Goal: Task Accomplishment & Management: Use online tool/utility

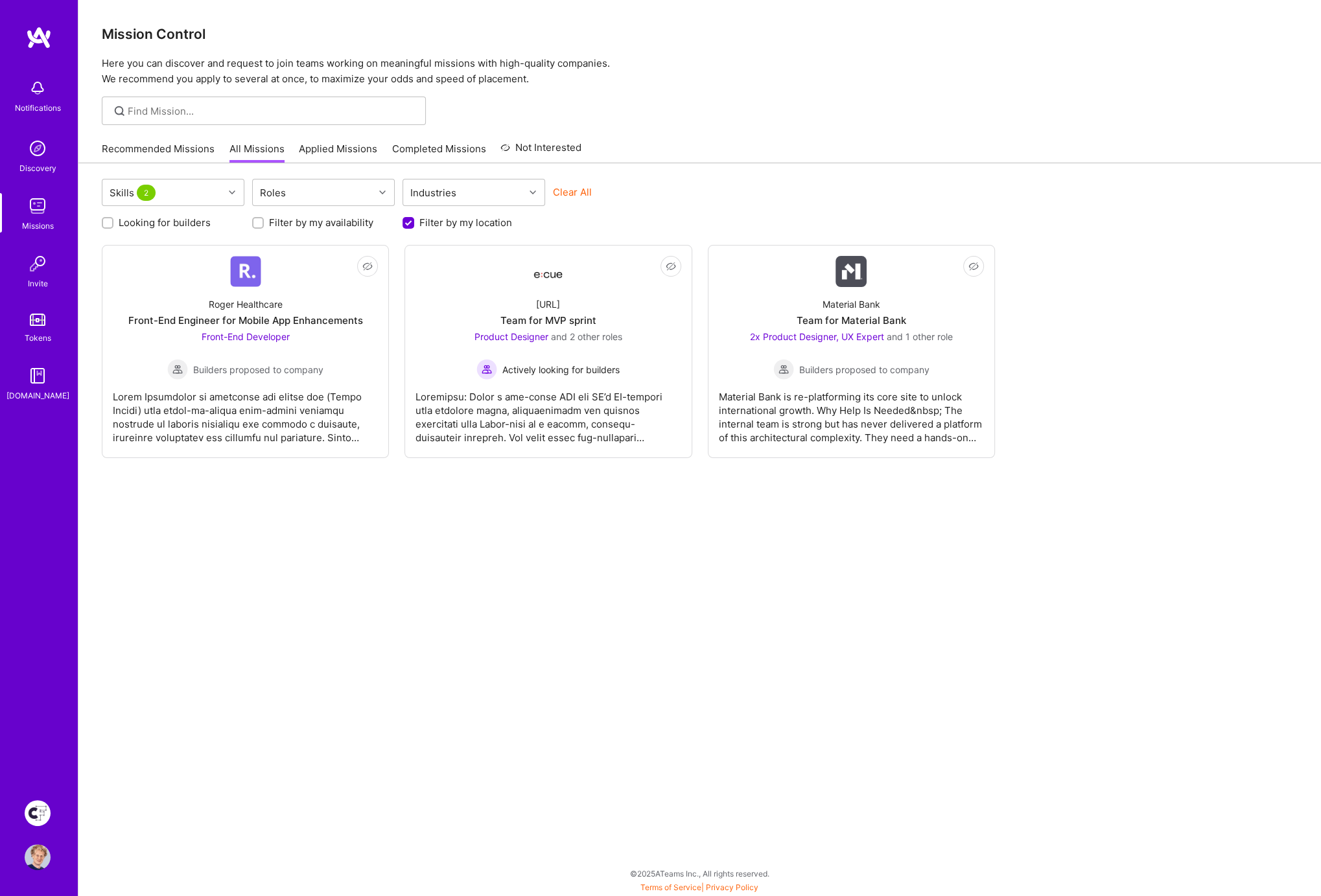
click at [50, 813] on img at bounding box center [37, 813] width 26 height 26
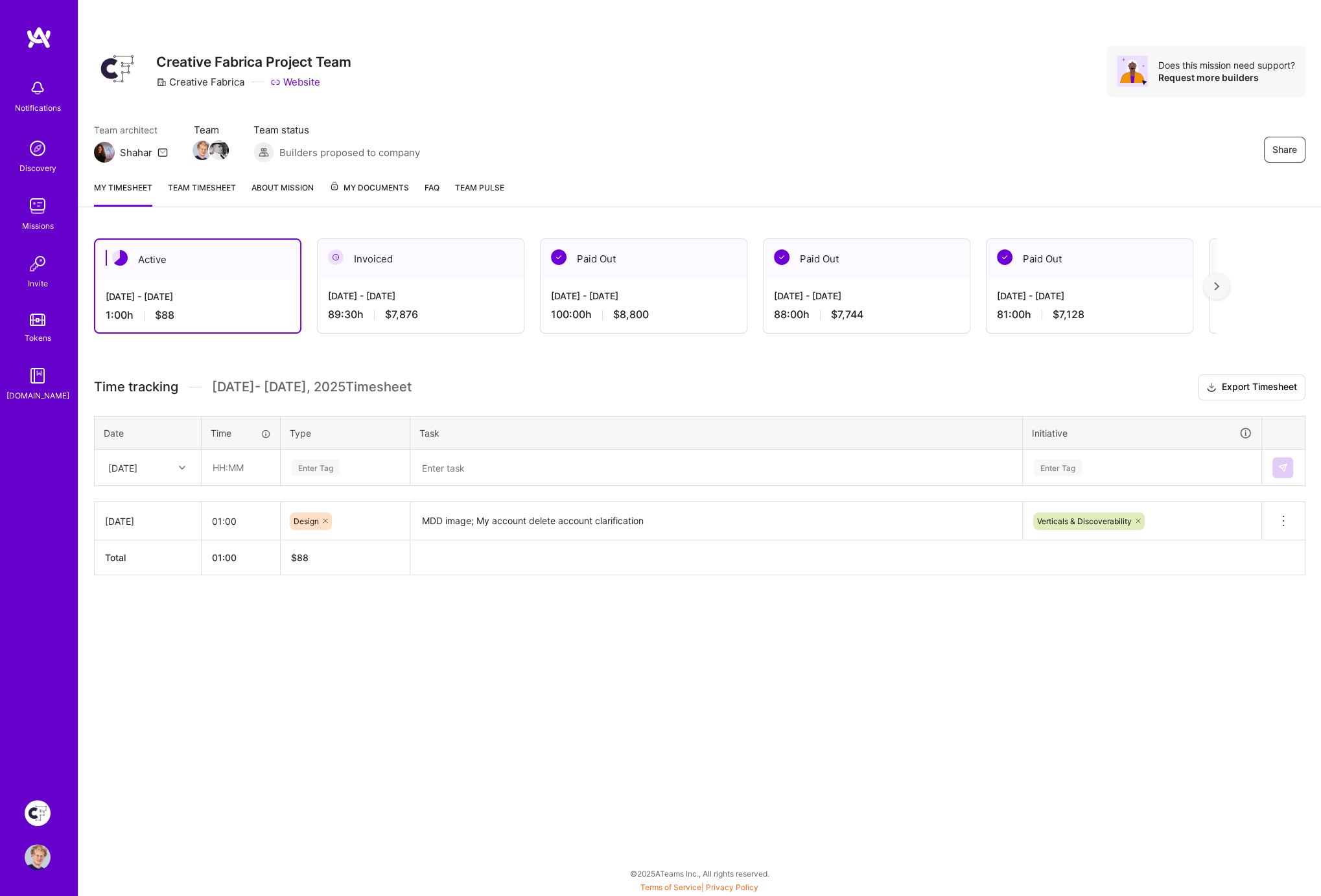
click at [160, 470] on div "[DATE]" at bounding box center [137, 468] width 72 height 22
click at [136, 462] on div "[DATE]" at bounding box center [123, 468] width 29 height 14
click at [154, 463] on div "[DATE]" at bounding box center [137, 468] width 72 height 22
click at [148, 594] on div "[DATE]" at bounding box center [148, 600] width 105 height 24
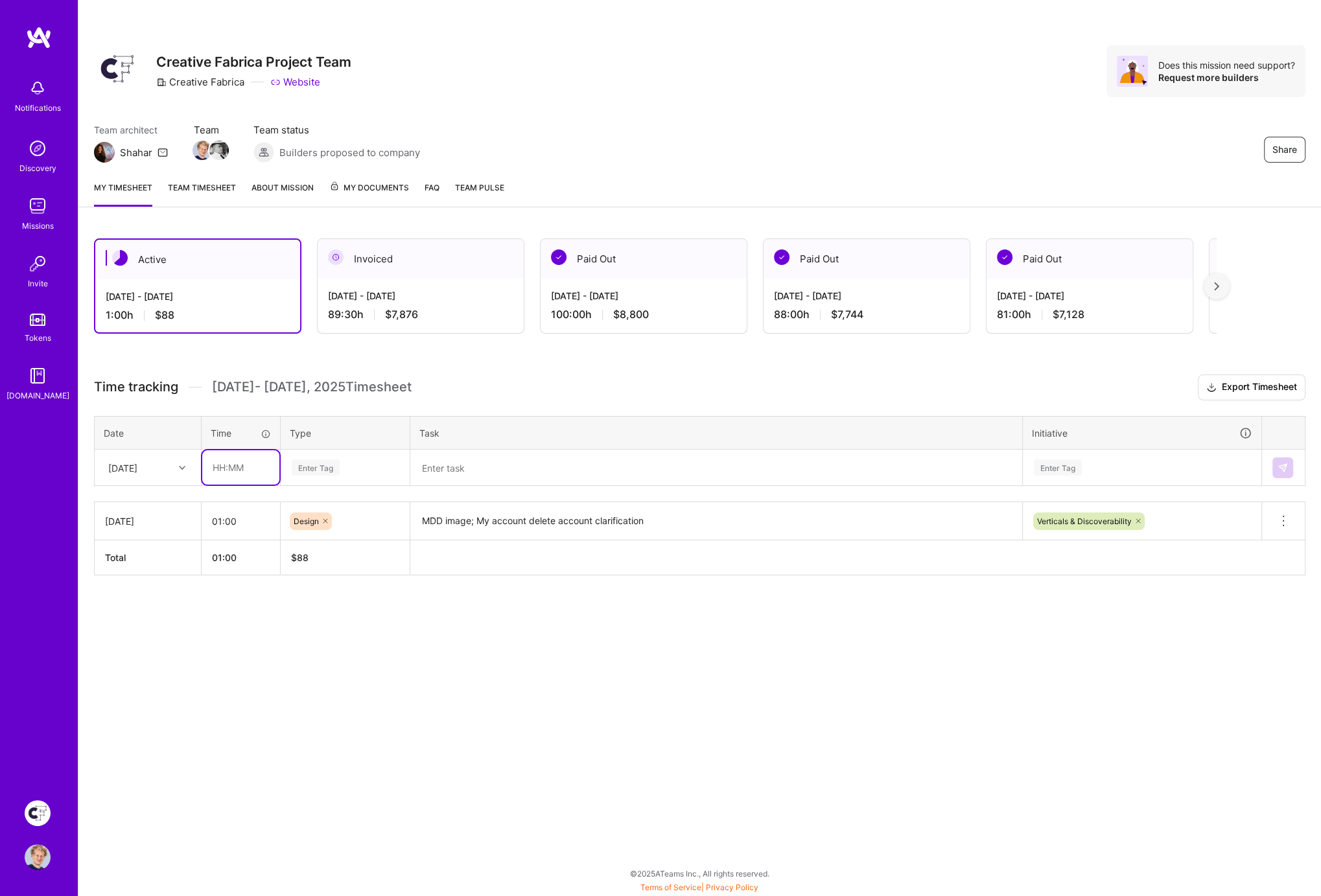
click at [230, 455] on input "text" at bounding box center [241, 467] width 77 height 35
type input "01:00"
click at [301, 462] on div "Enter Tag" at bounding box center [316, 468] width 48 height 20
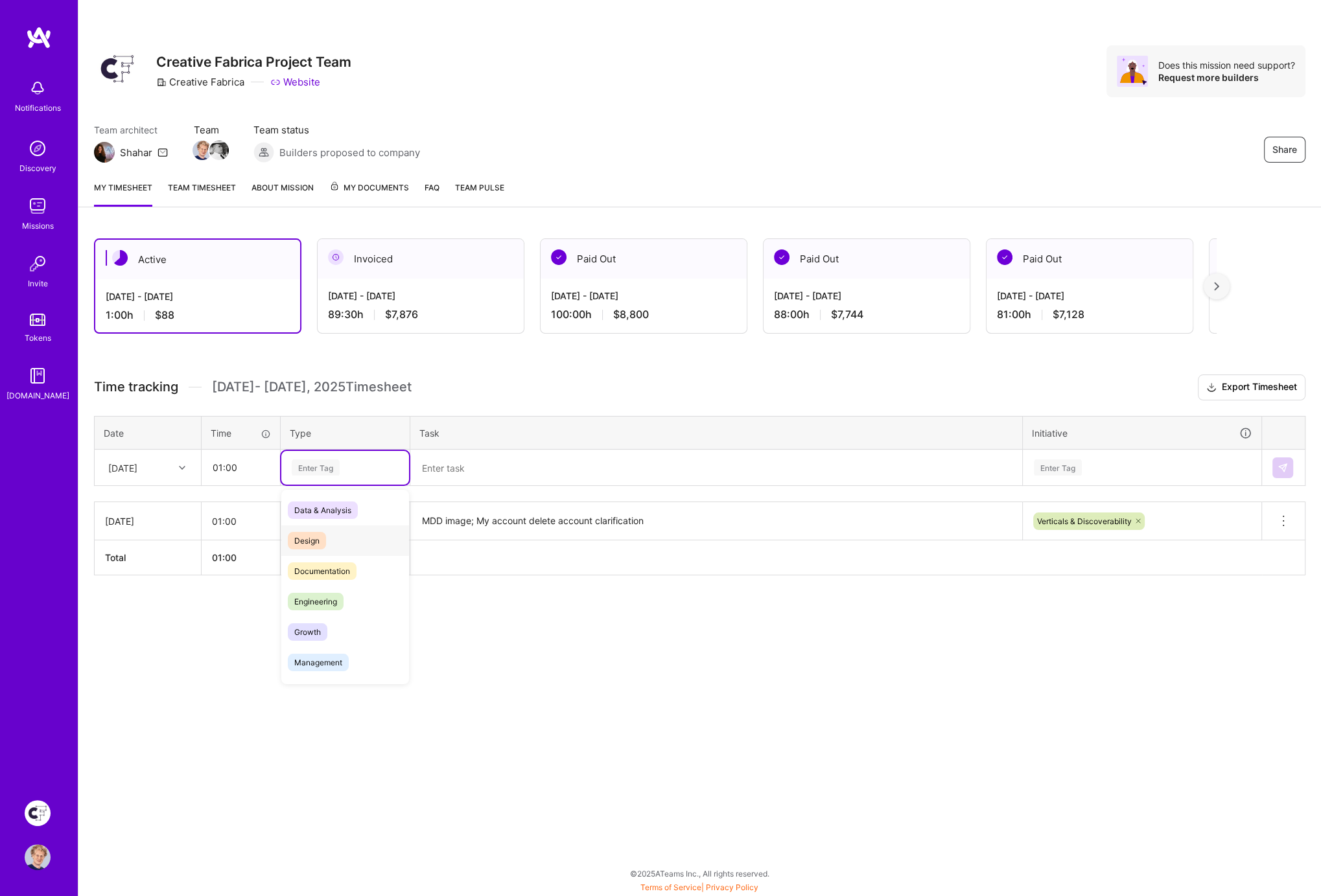
click at [301, 534] on span "Design" at bounding box center [307, 541] width 38 height 18
click at [498, 467] on textarea at bounding box center [716, 468] width 609 height 34
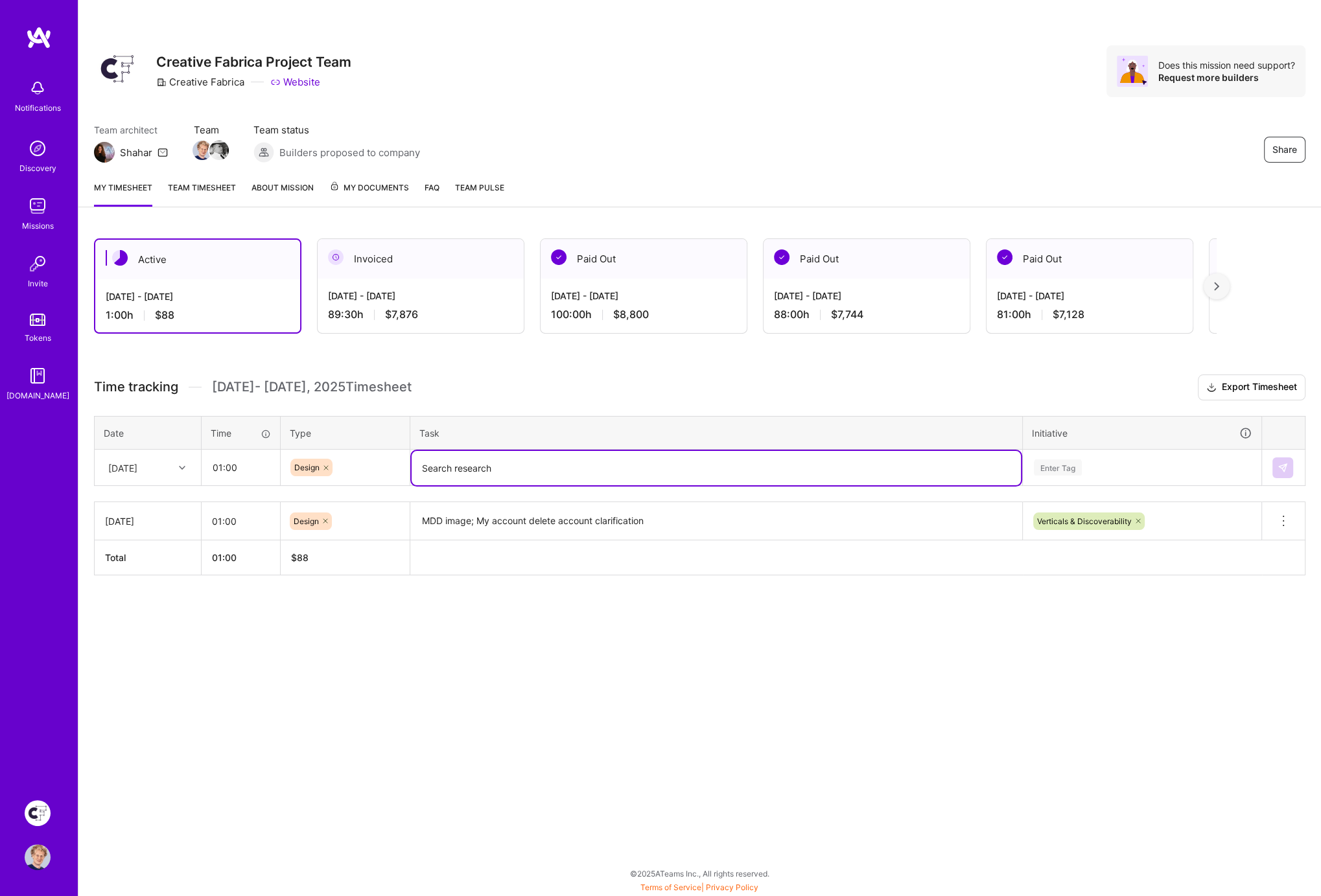
type textarea "Search research"
click at [1045, 462] on div "Enter Tag" at bounding box center [1058, 468] width 48 height 20
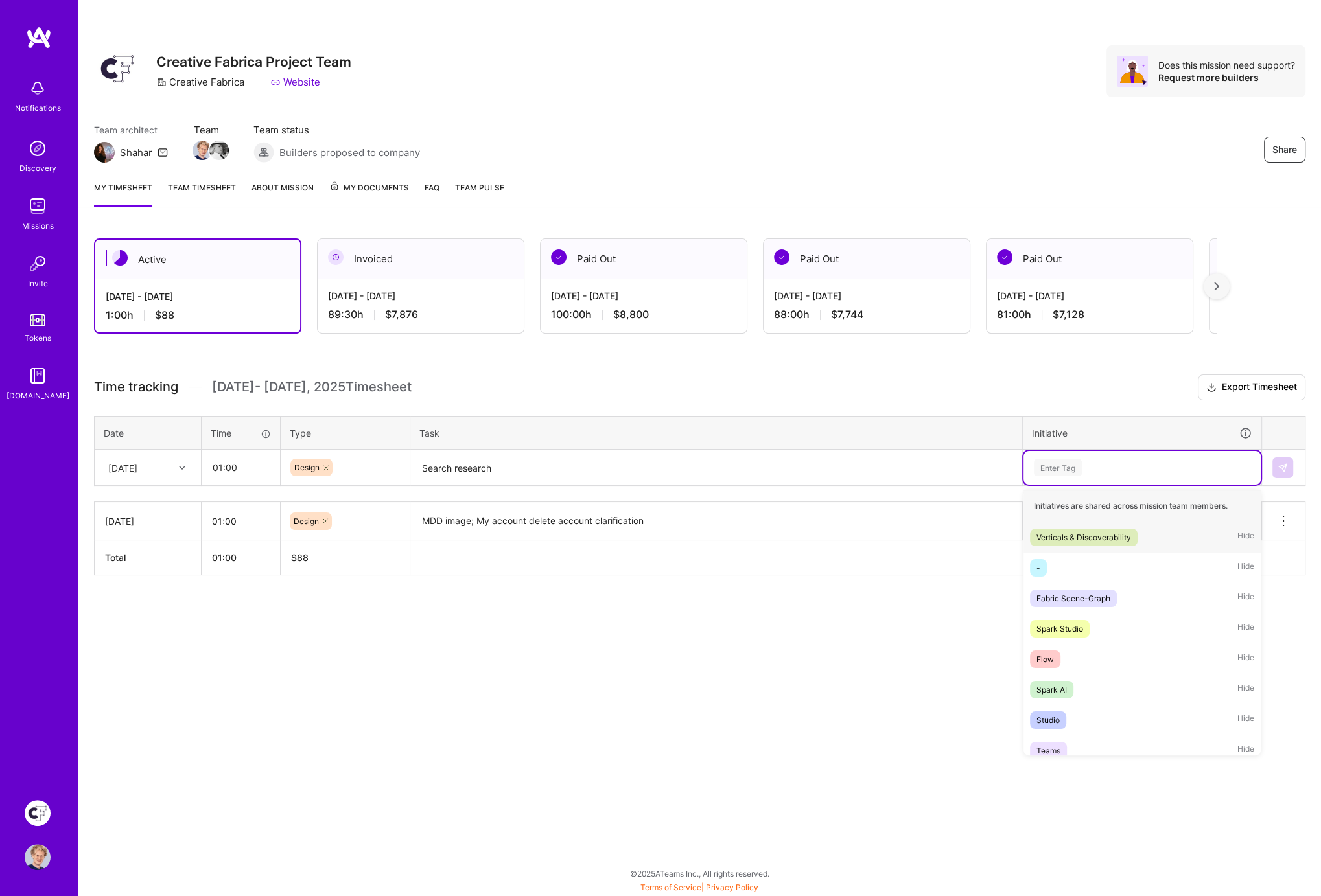
click at [1071, 529] on span "Verticals & Discoverability" at bounding box center [1083, 537] width 108 height 18
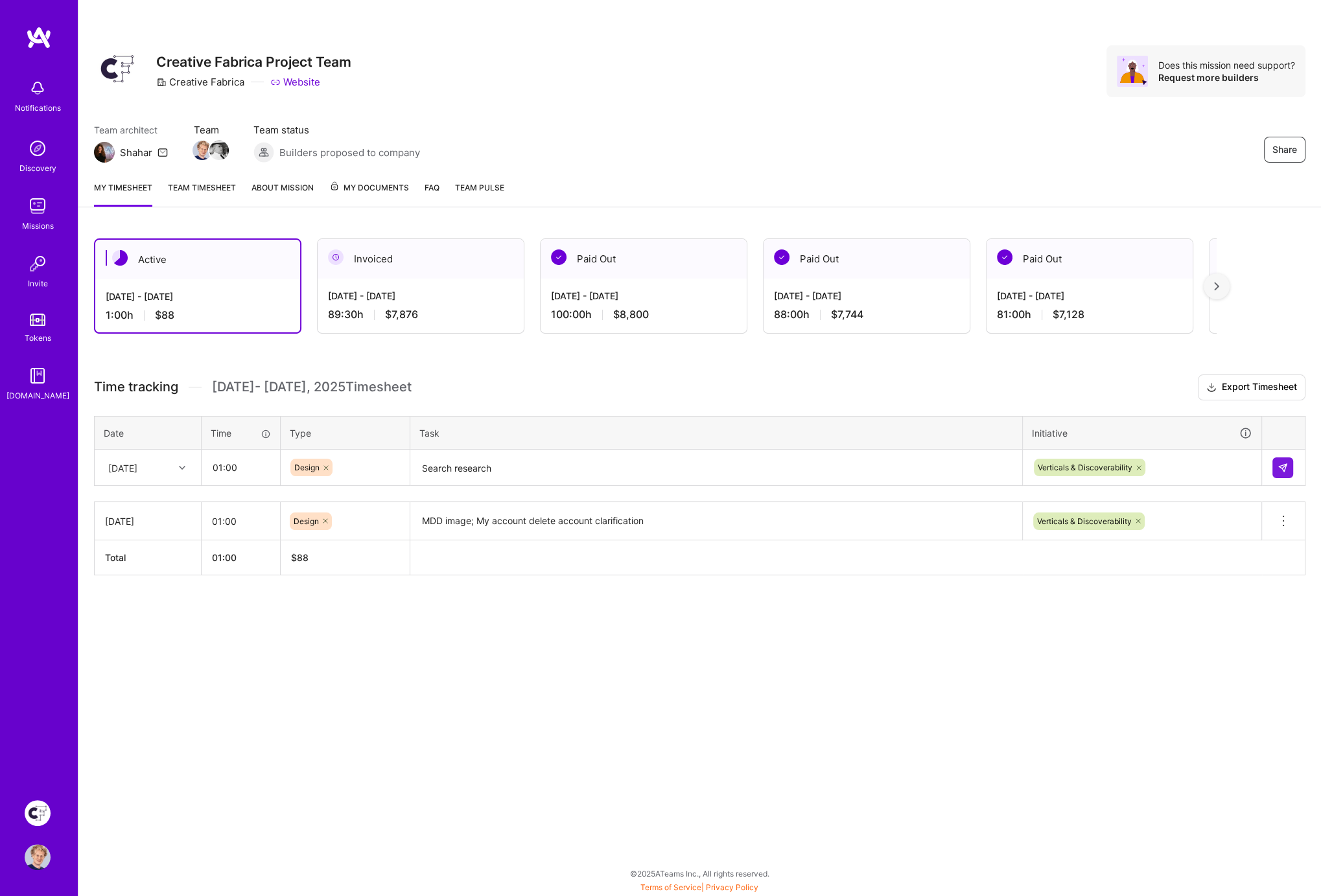
click at [840, 380] on h3 "Time tracking [DATE] - [DATE] Timesheet Export Timesheet" at bounding box center [699, 387] width 1211 height 26
click at [1284, 464] on img at bounding box center [1282, 468] width 10 height 10
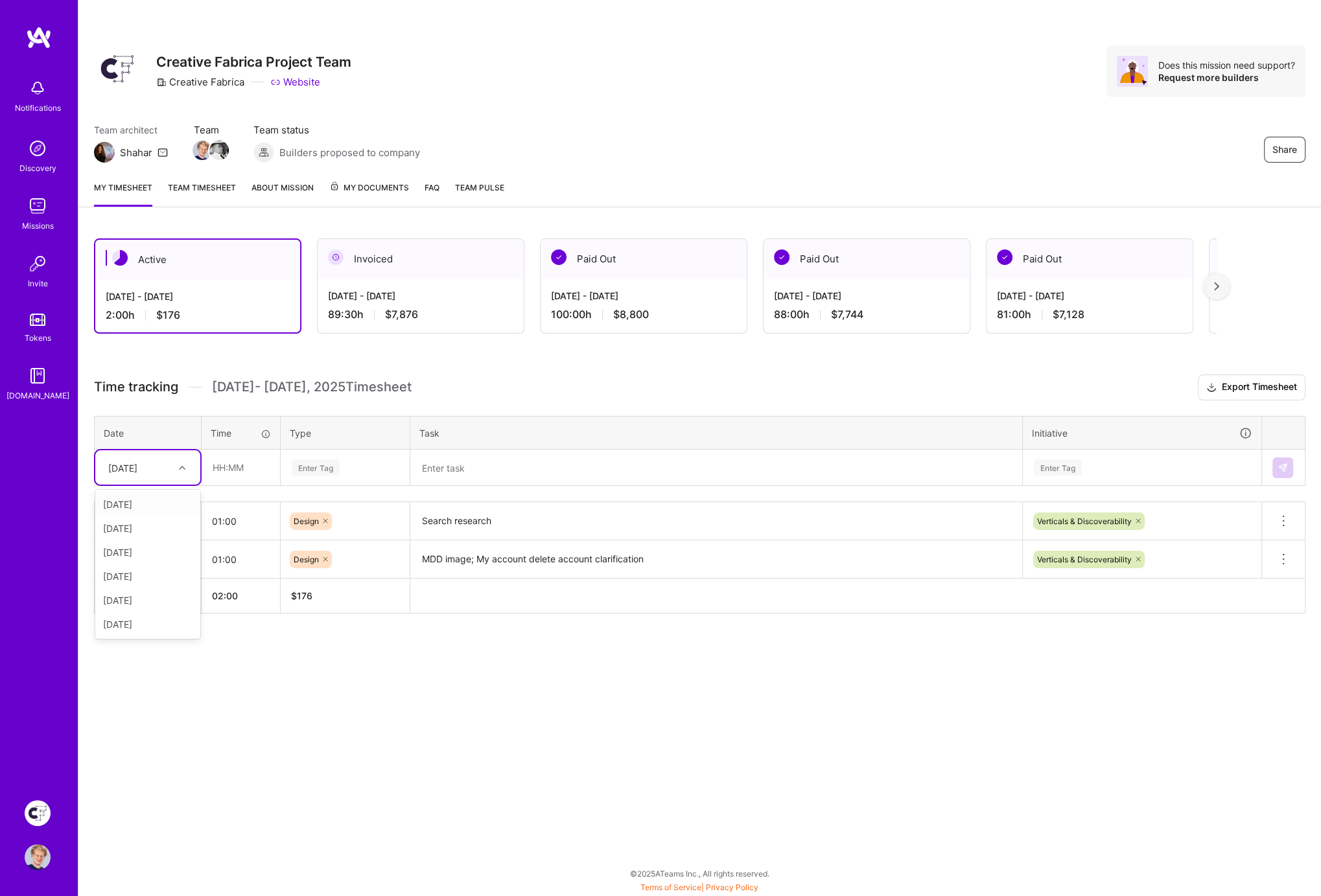
click at [124, 463] on div "[DATE]" at bounding box center [123, 468] width 29 height 14
click at [149, 617] on div "[DATE]" at bounding box center [148, 624] width 105 height 24
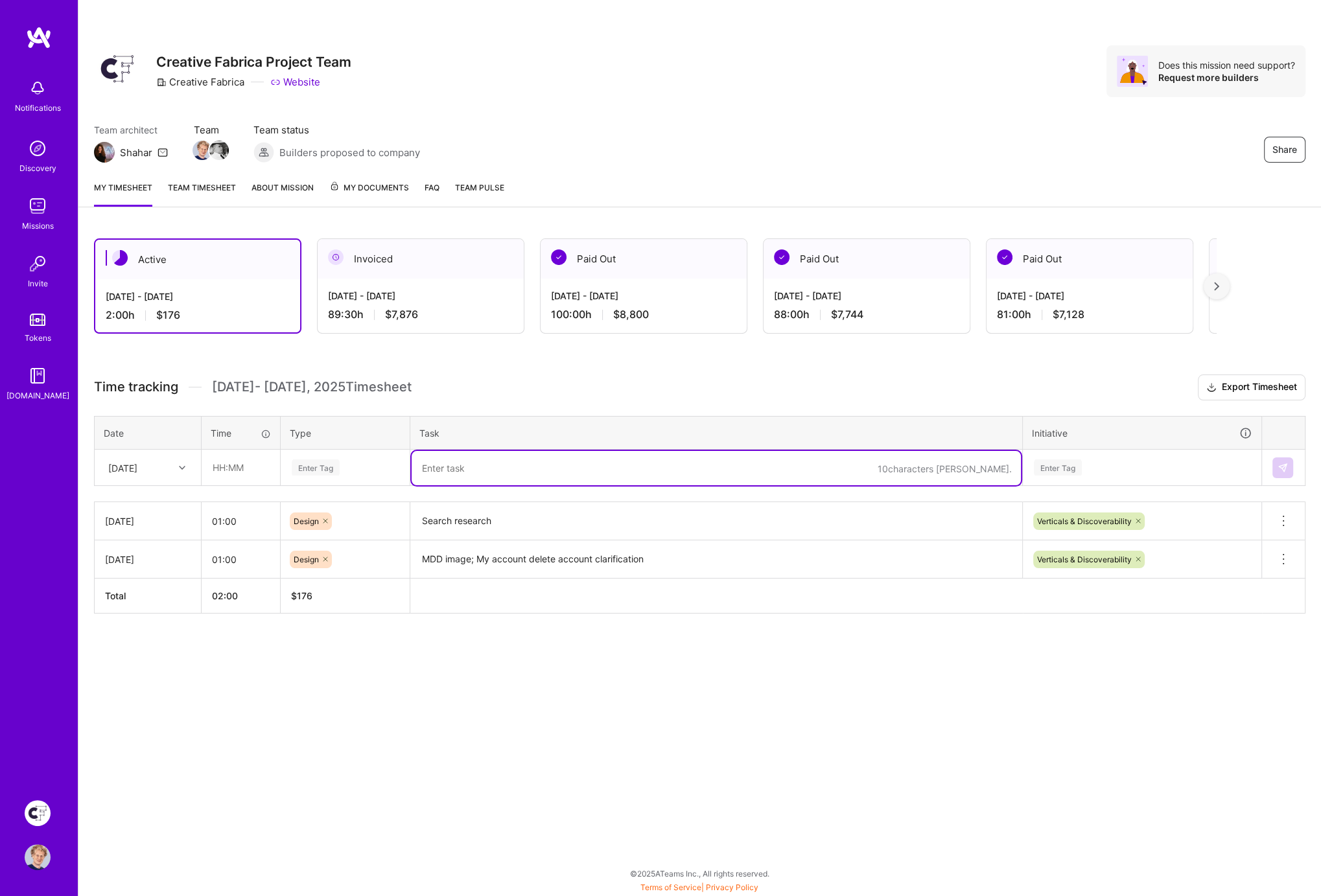
drag, startPoint x: 459, startPoint y: 468, endPoint x: 470, endPoint y: 469, distance: 11.0
click at [459, 469] on textarea at bounding box center [716, 468] width 609 height 35
paste textarea "GROWAA-688 (Implementation of New Search Recommendation Logic)"
type textarea "GROWAA-688 (Implementation of New Search Recommendation Logic)"
click at [231, 468] on input "text" at bounding box center [241, 467] width 77 height 35
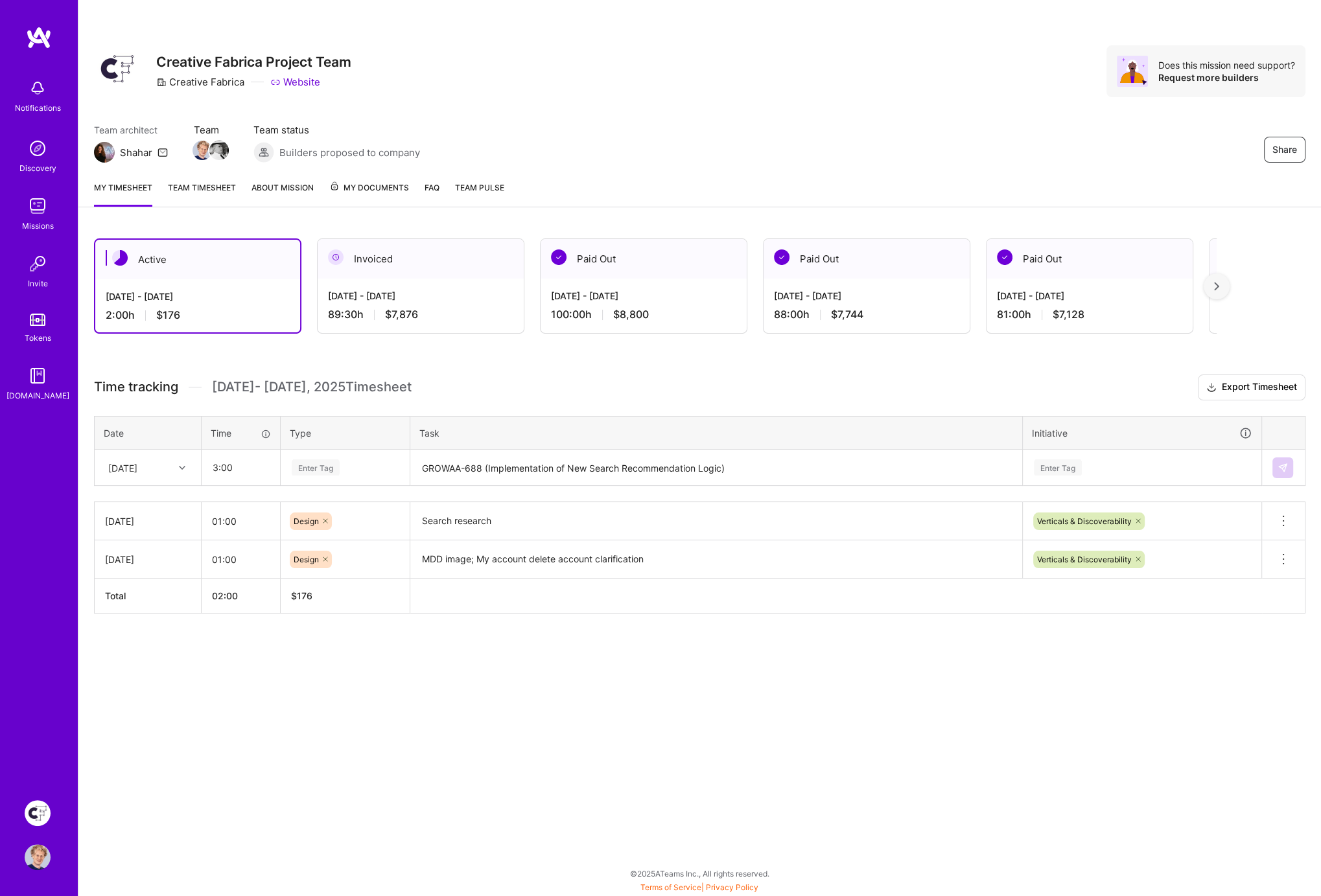
type input "03:00"
click at [309, 465] on div "Enter Tag" at bounding box center [316, 468] width 48 height 20
click at [305, 535] on span "Design" at bounding box center [307, 541] width 38 height 18
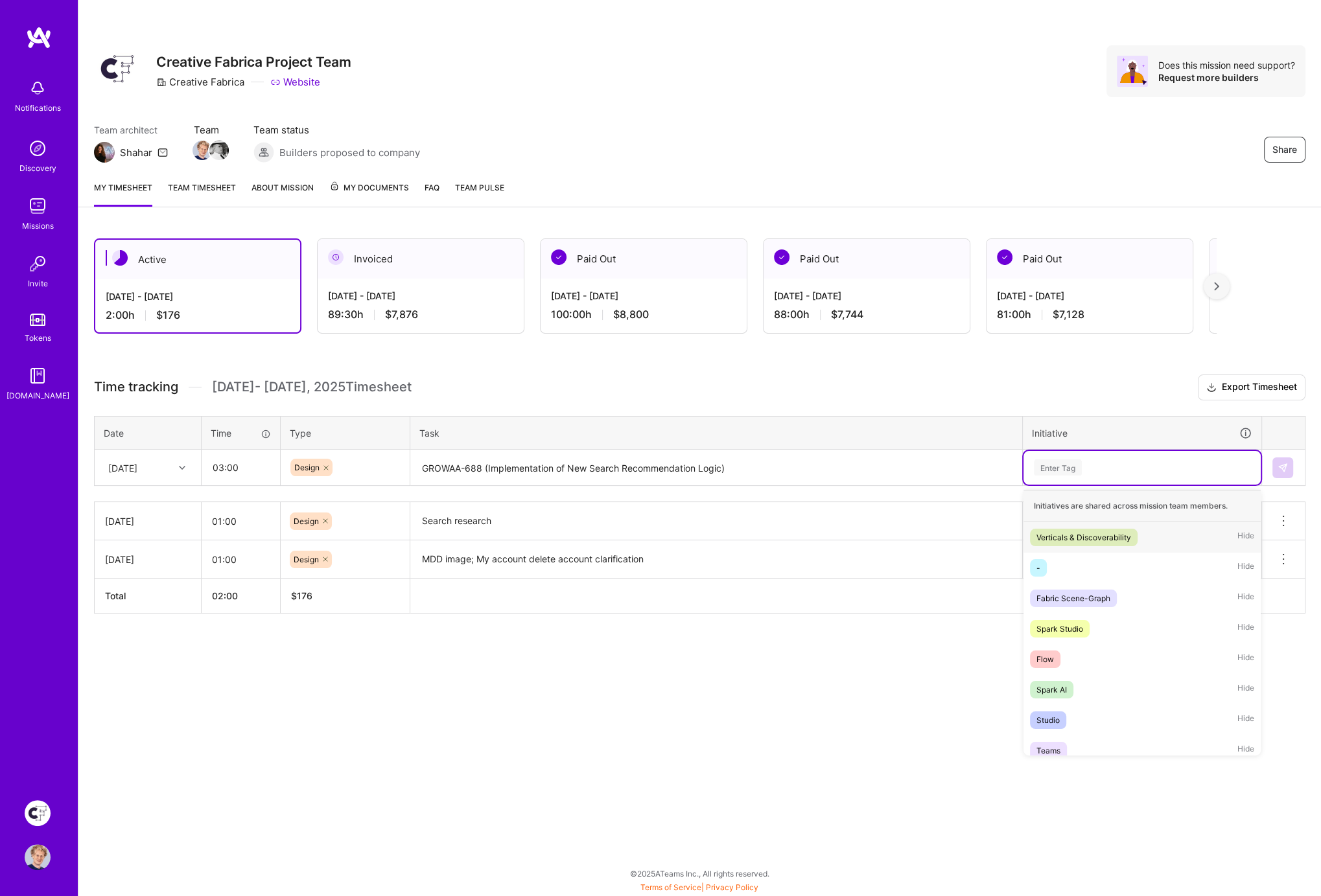
click at [1054, 470] on div "Enter Tag" at bounding box center [1058, 468] width 48 height 20
drag, startPoint x: 1064, startPoint y: 531, endPoint x: 1056, endPoint y: 503, distance: 29.1
click at [1064, 531] on div "Verticals & Discoverability" at bounding box center [1084, 537] width 95 height 14
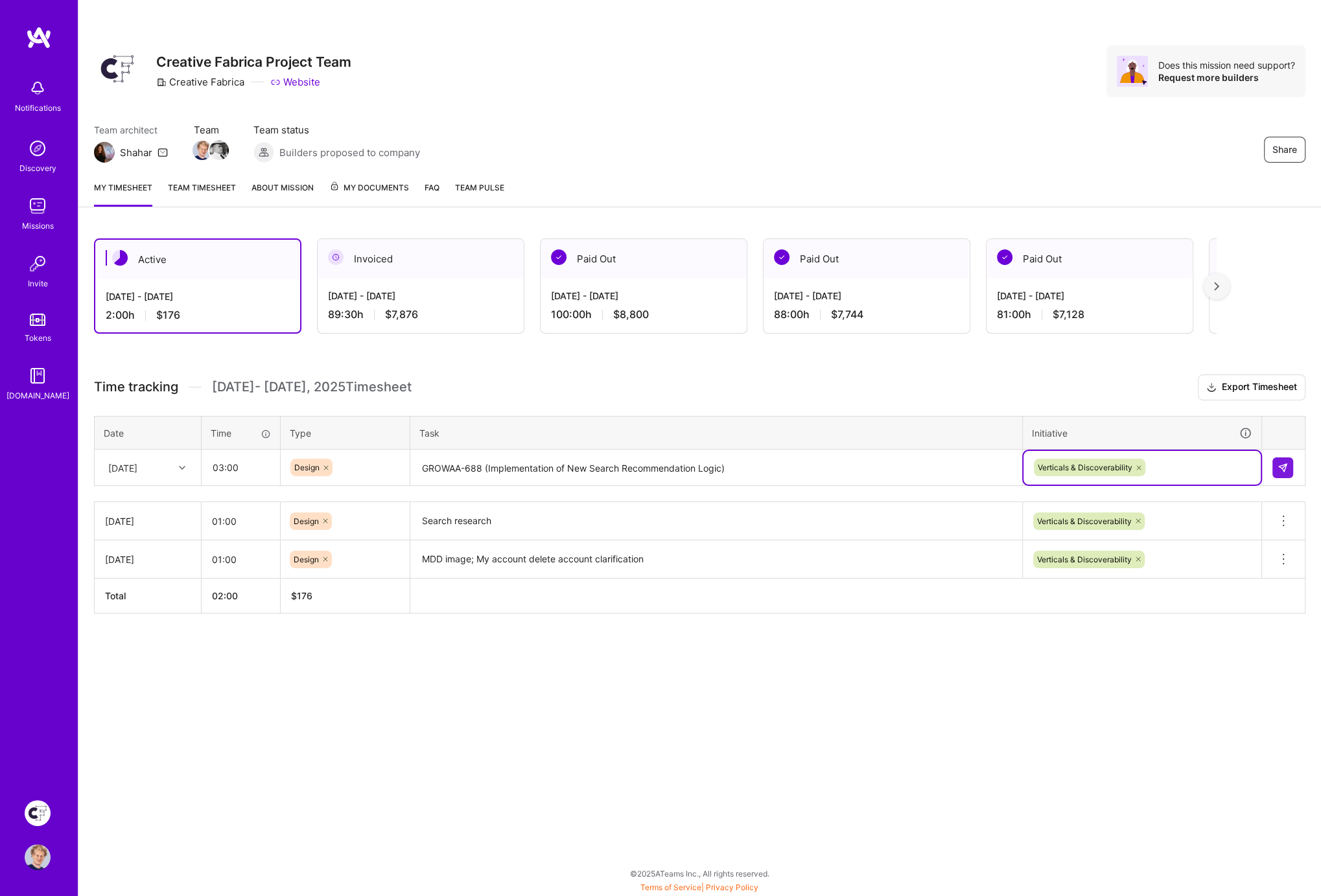
click at [905, 383] on h3 "Time tracking [DATE] - [DATE] Timesheet Export Timesheet" at bounding box center [699, 387] width 1211 height 26
click at [1279, 469] on img at bounding box center [1282, 468] width 10 height 10
